Goal: Transaction & Acquisition: Subscribe to service/newsletter

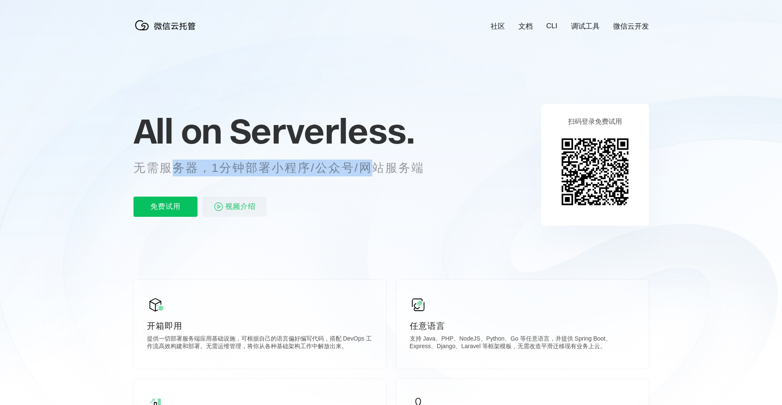
scroll to position [0, 1498]
click at [370, 165] on p "无需服务器，1分钟部署小程序/公众号/网站服务端" at bounding box center [287, 168] width 307 height 17
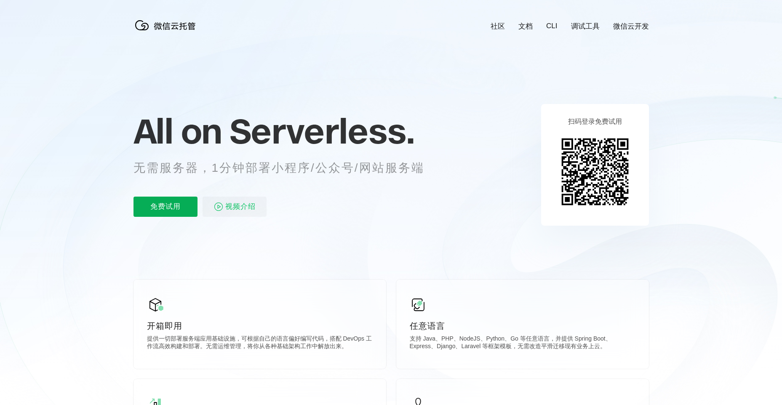
click at [143, 209] on p "免费试用" at bounding box center [166, 207] width 64 height 20
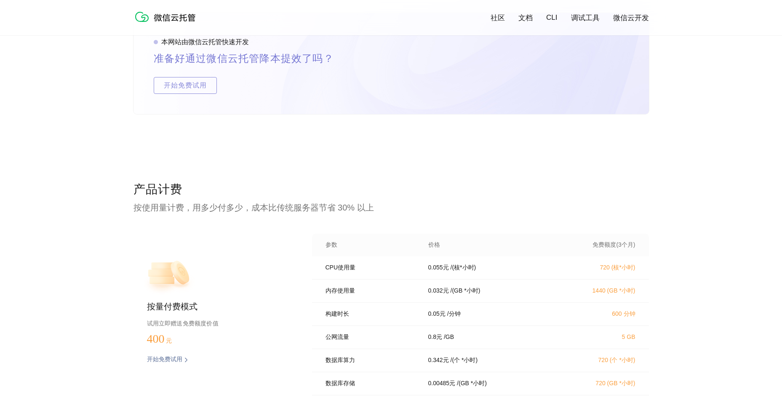
scroll to position [1559, 0]
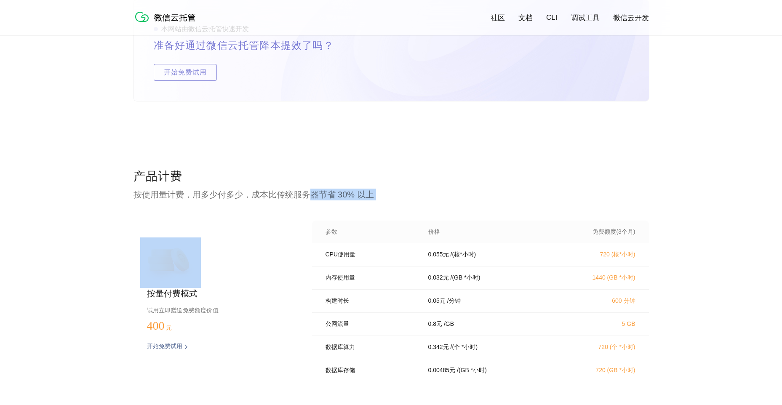
drag, startPoint x: 260, startPoint y: 201, endPoint x: 313, endPoint y: 197, distance: 52.8
click at [313, 197] on div "产品计费 按使用量计费，用多少付多少，成本比传统服务器节省 30% 以上 按量付费模式 试用立即赠送免费额度价值 400 元 开始免费试用 预估费用 参数 价…" at bounding box center [392, 312] width 516 height 287
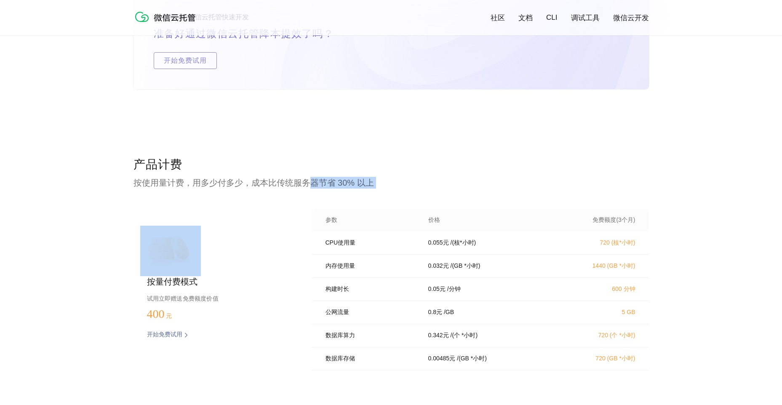
scroll to position [1601, 0]
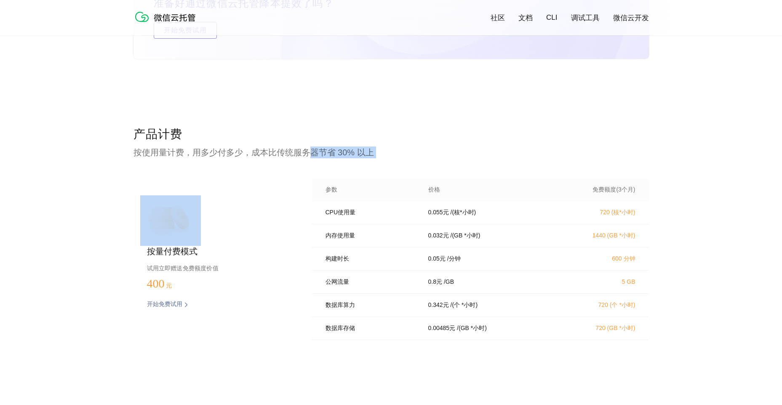
click at [185, 305] on img at bounding box center [186, 305] width 4 height 8
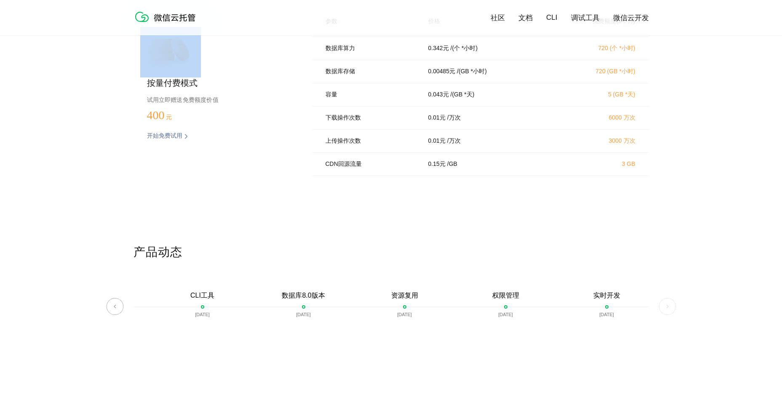
scroll to position [115, 0]
